Goal: Find contact information: Find contact information

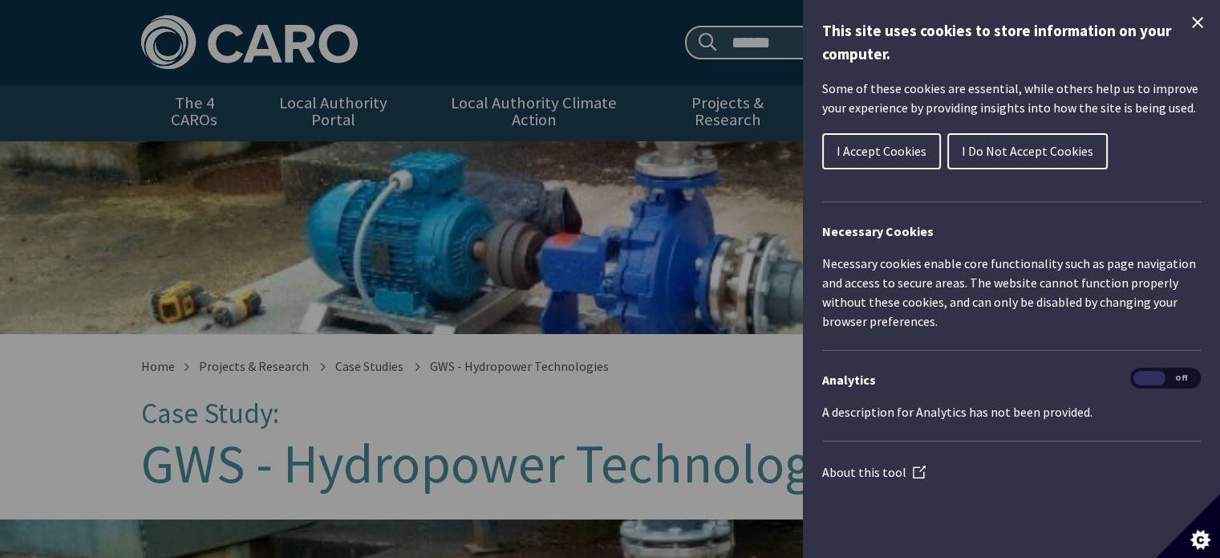
click at [1185, 20] on h1 "This site uses cookies to store information on your computer." at bounding box center [1011, 42] width 379 height 47
click at [1197, 20] on icon "Close Cookie Control" at bounding box center [1197, 22] width 19 height 19
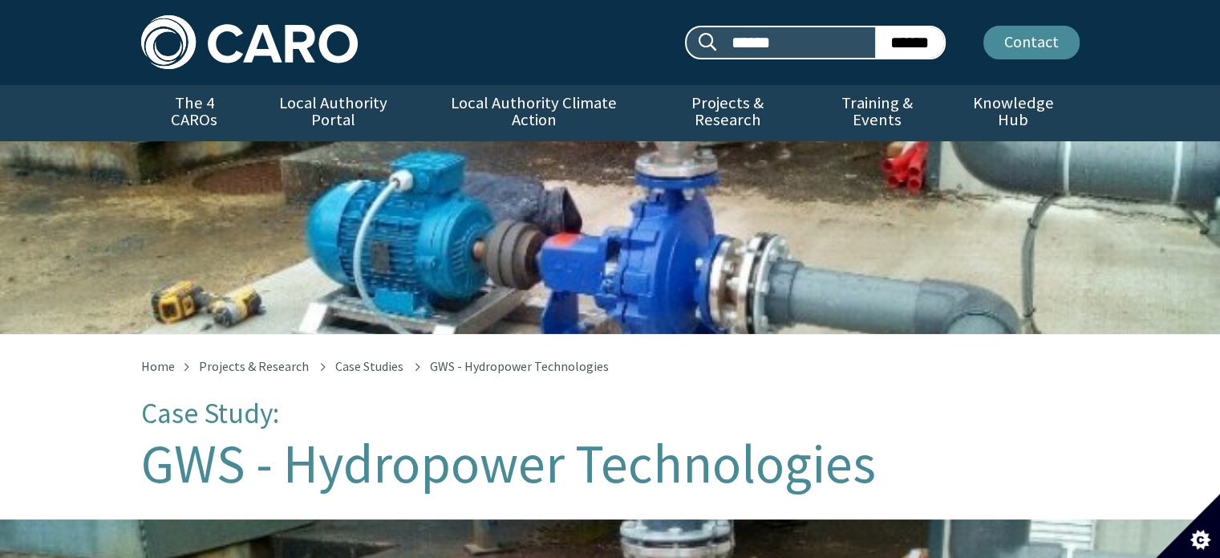
click at [1022, 46] on link "Contact" at bounding box center [1032, 43] width 96 height 34
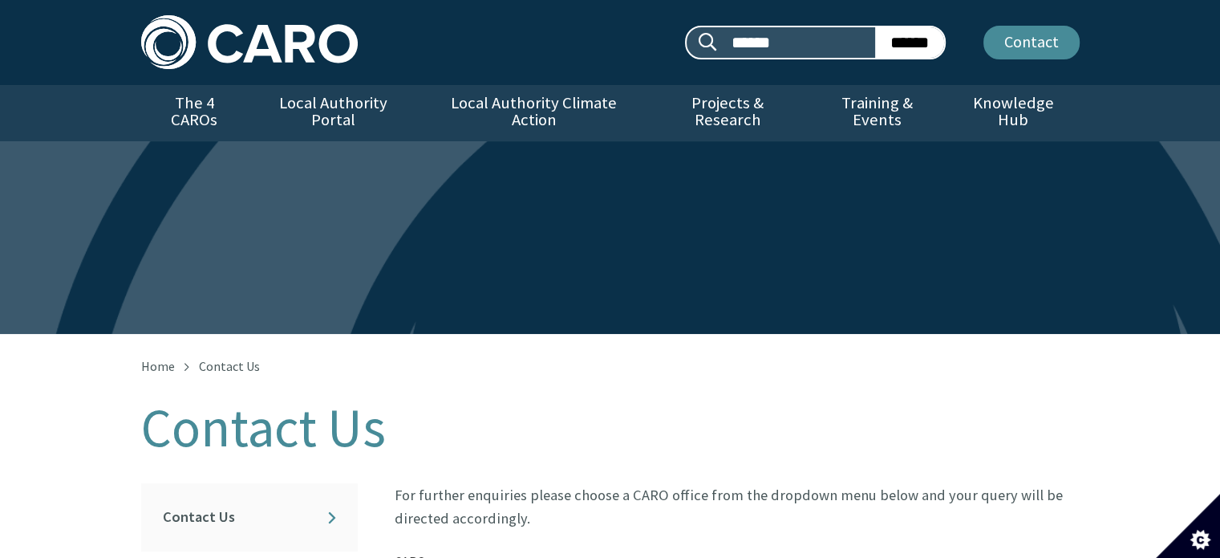
click at [1029, 50] on link "Contact" at bounding box center [1032, 43] width 96 height 34
